Goal: Check status: Check status

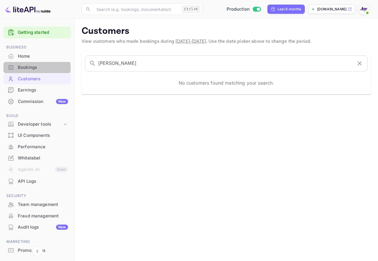
click at [28, 67] on div "Bookings" at bounding box center [43, 67] width 50 height 7
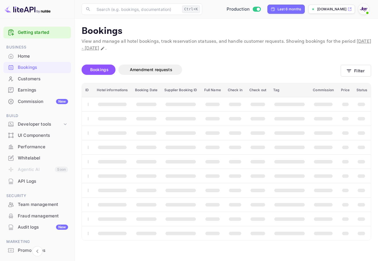
click at [340, 75] on div "Bookings Amendment requests" at bounding box center [211, 72] width 259 height 14
click at [349, 68] on icon "button" at bounding box center [349, 71] width 6 height 6
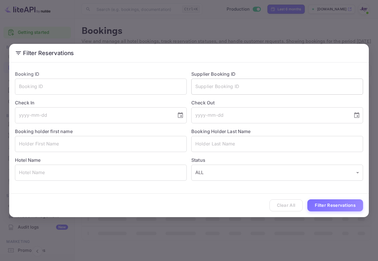
click at [271, 94] on input "text" at bounding box center [277, 87] width 172 height 16
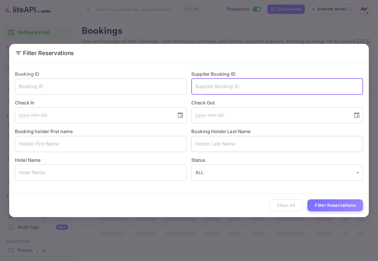
paste input "8801698"
type input "8801698"
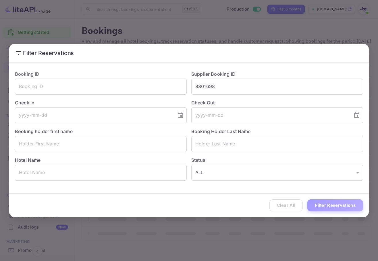
click at [333, 203] on button "Filter Reservations" at bounding box center [335, 205] width 56 height 12
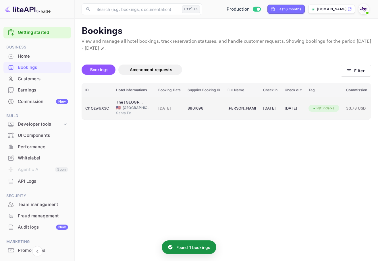
click at [204, 114] on td "8801698" at bounding box center [204, 108] width 40 height 23
